Goal: Task Accomplishment & Management: Manage account settings

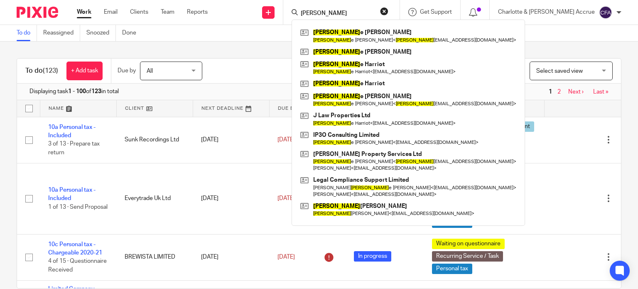
drag, startPoint x: 184, startPoint y: 46, endPoint x: 162, endPoint y: 48, distance: 22.9
click at [184, 46] on div "To do (123) + Add task Due by All All Today Tomorrow This week Next week This m…" at bounding box center [319, 165] width 638 height 247
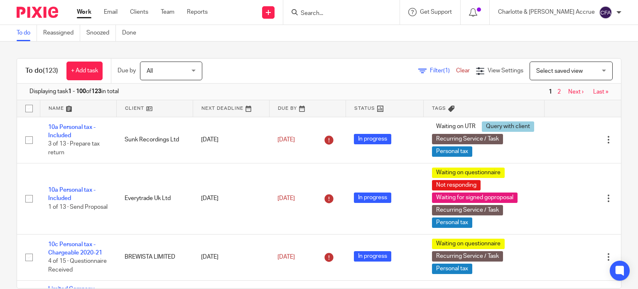
click at [430, 71] on span "Filter (1)" at bounding box center [443, 71] width 26 height 6
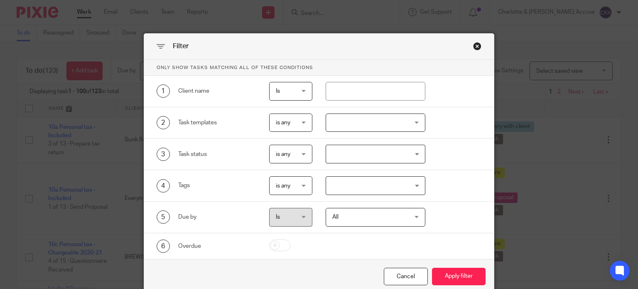
click at [473, 46] on div "Close this dialog window" at bounding box center [477, 46] width 8 height 8
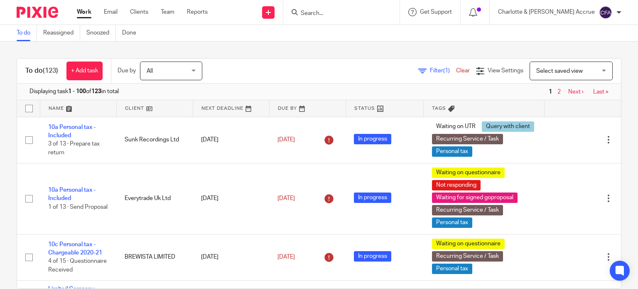
click at [430, 70] on span "Filter (1)" at bounding box center [443, 71] width 26 height 6
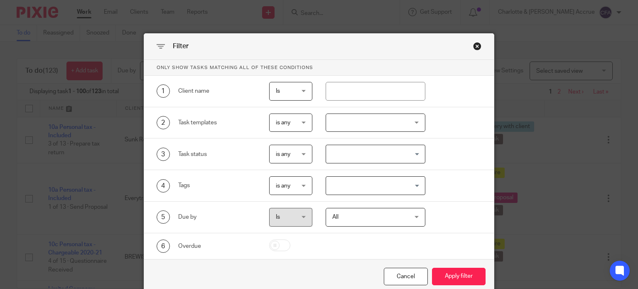
click at [358, 185] on input "Search for option" at bounding box center [373, 185] width 93 height 15
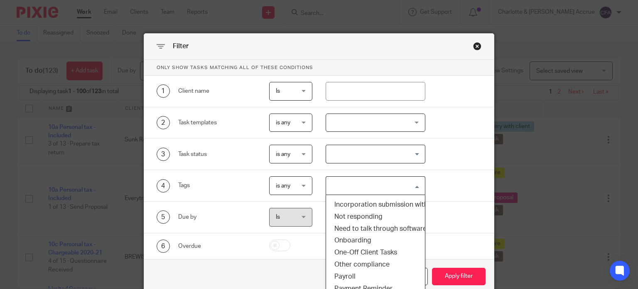
scroll to position [83, 0]
drag, startPoint x: 334, startPoint y: 236, endPoint x: 341, endPoint y: 233, distance: 7.5
click at [334, 235] on li "Onboarding" at bounding box center [375, 239] width 99 height 12
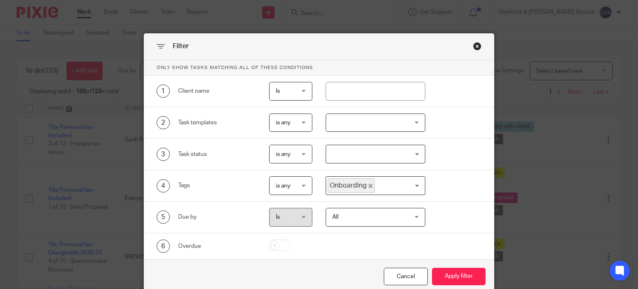
click at [414, 182] on input "Search for option" at bounding box center [398, 185] width 45 height 15
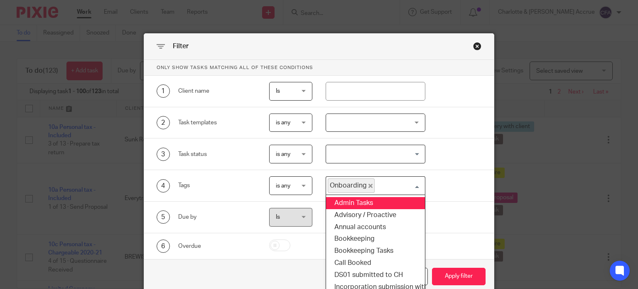
click at [369, 184] on icon "Deselect Onboarding" at bounding box center [371, 186] width 4 height 4
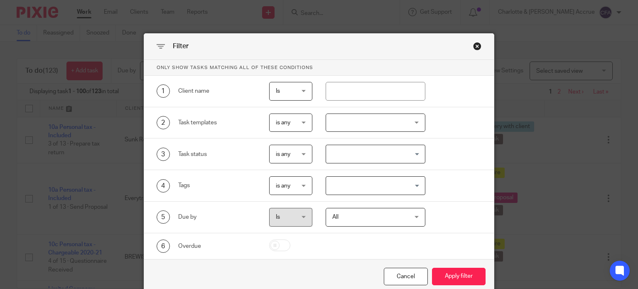
click at [476, 151] on div "3 Task status is any is any is any is none is_any Loading..." at bounding box center [312, 154] width 338 height 19
click at [417, 123] on div at bounding box center [376, 122] width 100 height 19
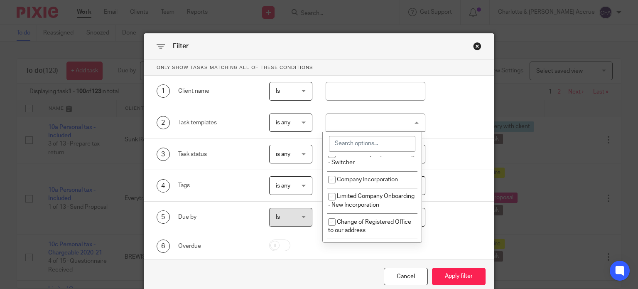
scroll to position [332, 0]
click at [383, 165] on span "Limited Company Onboarding - Switcher" at bounding box center [371, 157] width 86 height 15
checkbox input "true"
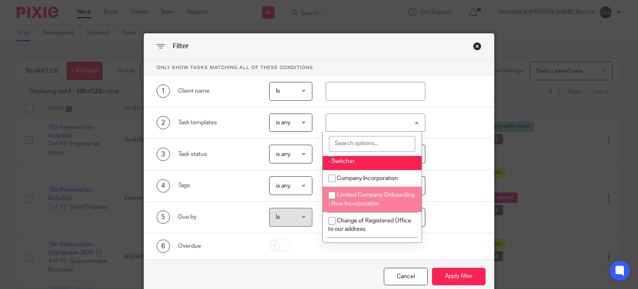
click at [366, 204] on li "Limited Company Onboarding - New Incorporation" at bounding box center [372, 199] width 99 height 25
checkbox input "true"
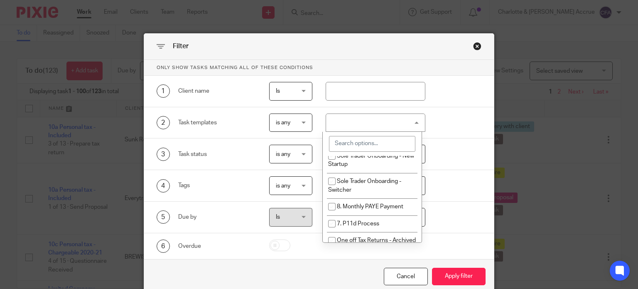
scroll to position [457, 0]
click at [365, 172] on li "Sole Trader Onboarding - New Startup" at bounding box center [372, 159] width 99 height 25
checkbox input "true"
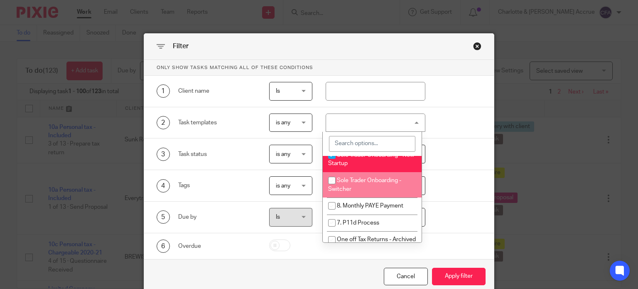
click at [364, 192] on span "Sole Trader Onboarding - Switcher" at bounding box center [364, 184] width 73 height 15
checkbox input "true"
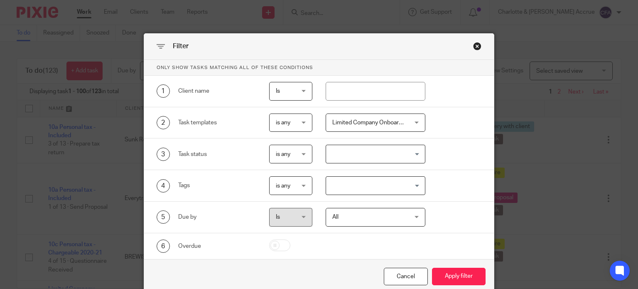
click at [471, 175] on div "4 Tags is any is any is any is all is none is_any Loading..." at bounding box center [319, 186] width 350 height 32
click at [450, 273] on button "Apply filter" at bounding box center [459, 277] width 54 height 18
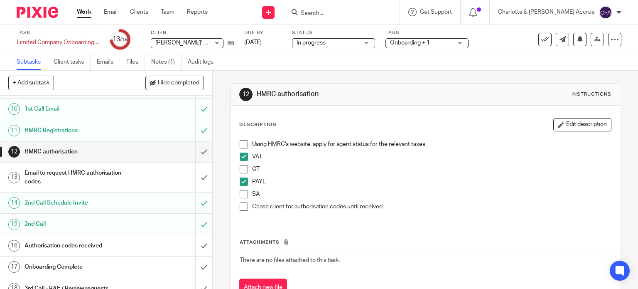
scroll to position [223, 0]
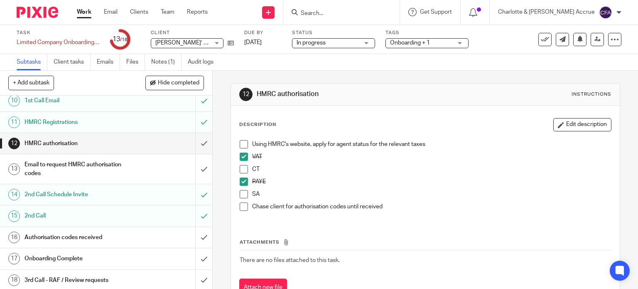
click at [240, 194] on span at bounding box center [244, 194] width 8 height 8
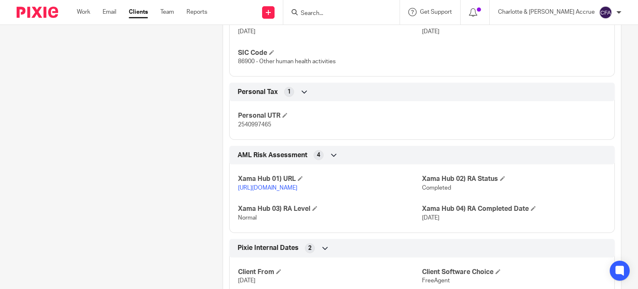
scroll to position [686, 0]
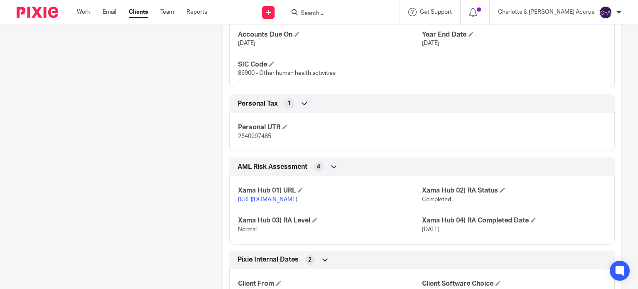
click at [255, 139] on span "2540997465" at bounding box center [254, 136] width 33 height 6
copy span "2540997465"
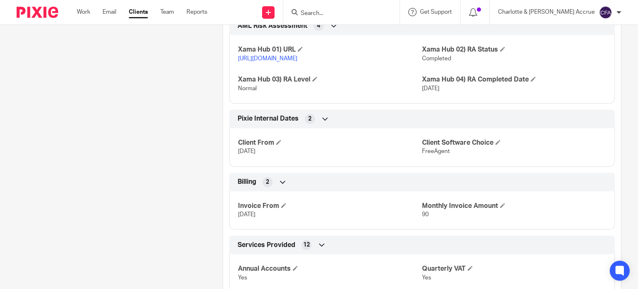
scroll to position [831, 0]
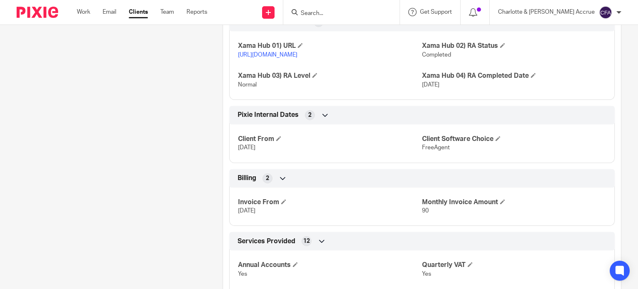
click at [256, 59] on p "https://platform.xamatech.com/portal/crm/clients/c8c85670-e2e7-11ef-bd0b-8b954d…" at bounding box center [330, 55] width 184 height 8
click at [256, 58] on link "https://platform.xamatech.com/portal/crm/clients/c8c85670-e2e7-11ef-bd0b-8b954d…" at bounding box center [267, 55] width 59 height 6
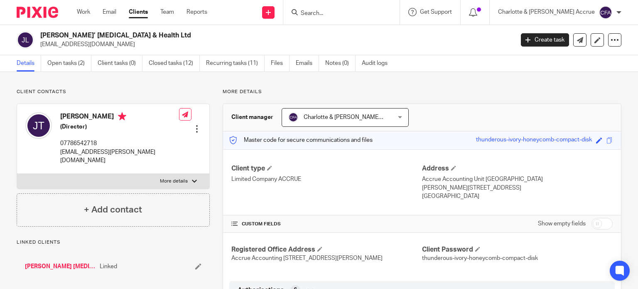
scroll to position [0, 0]
click at [346, 10] on input "Search" at bounding box center [337, 13] width 75 height 7
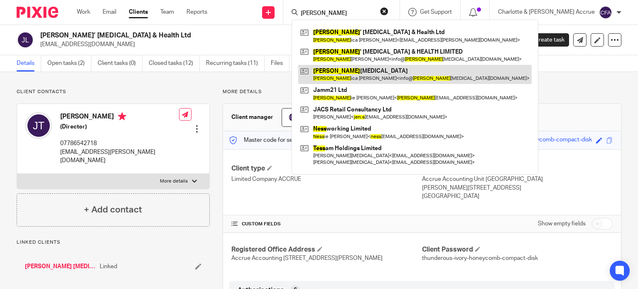
type input "jess"
click at [378, 73] on link at bounding box center [414, 74] width 233 height 19
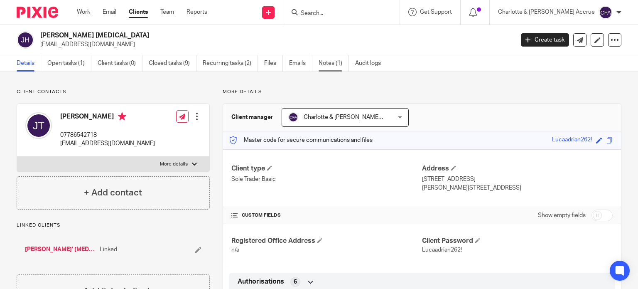
click at [327, 68] on link "Notes (1)" at bounding box center [334, 63] width 30 height 16
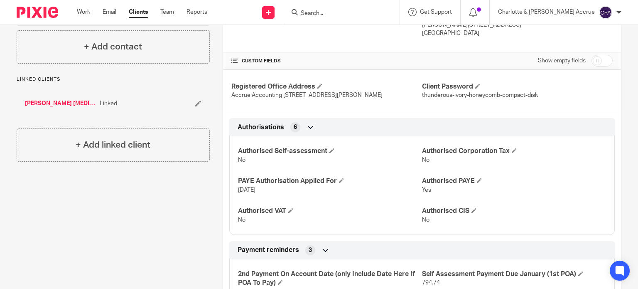
scroll to position [208, 0]
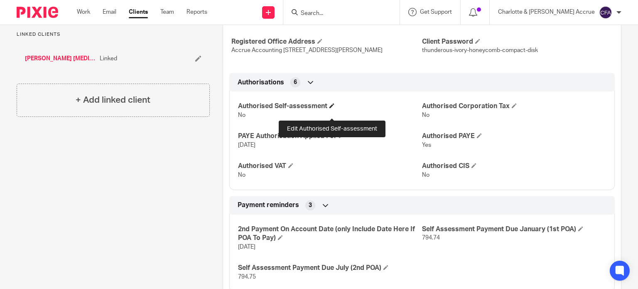
click at [331, 108] on span at bounding box center [331, 105] width 5 height 5
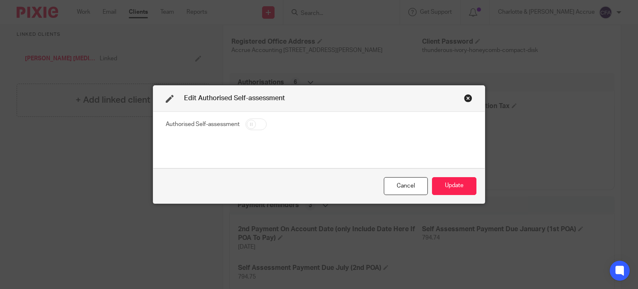
click at [249, 125] on input "checkbox" at bounding box center [256, 124] width 21 height 12
checkbox input "true"
click at [450, 187] on button "Update" at bounding box center [454, 186] width 44 height 18
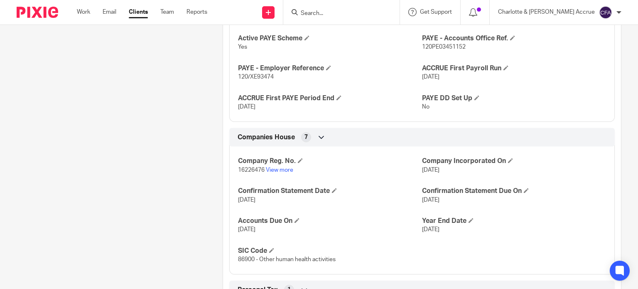
scroll to position [499, 0]
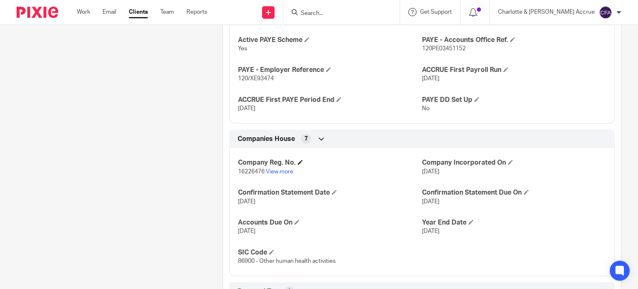
click at [247, 167] on h4 "Company Reg. No." at bounding box center [330, 162] width 184 height 9
click at [246, 174] on span "16226476" at bounding box center [251, 172] width 27 height 6
copy p "16226476"
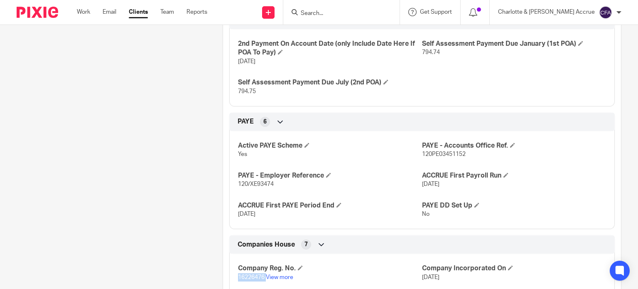
scroll to position [0, 0]
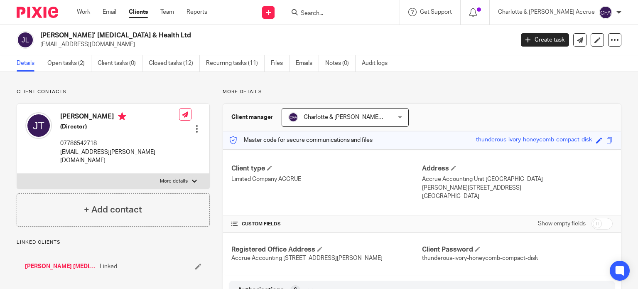
drag, startPoint x: 150, startPoint y: 33, endPoint x: 42, endPoint y: 36, distance: 108.5
click at [42, 36] on h2 "Jess’ Hypnotherapy & Health Ltd" at bounding box center [227, 35] width 375 height 9
copy h2 "Jess’ Hypnotherapy & Health Ltd"
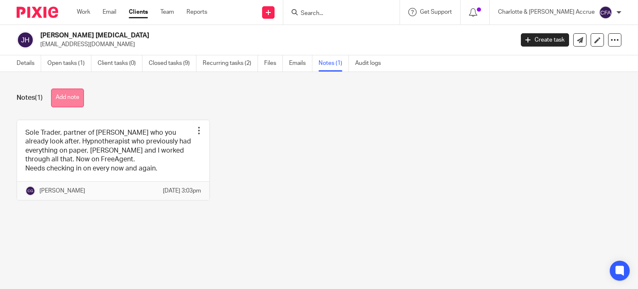
click at [68, 93] on button "Add note" at bounding box center [67, 97] width 33 height 19
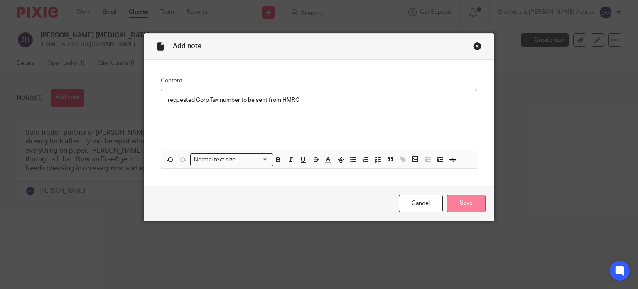
click at [450, 202] on input "Save" at bounding box center [466, 203] width 39 height 18
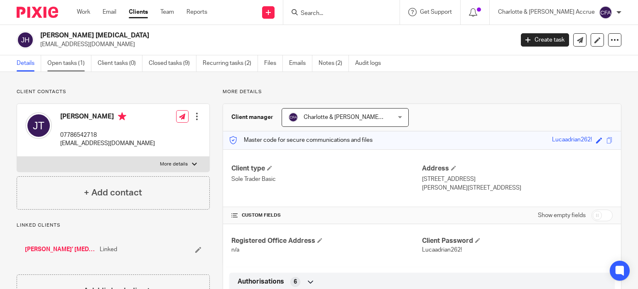
click at [52, 62] on link "Open tasks (1)" at bounding box center [69, 63] width 44 height 16
